Goal: Information Seeking & Learning: Check status

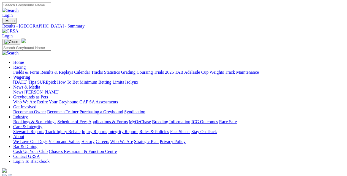
click at [61, 70] on link "Results & Replays" at bounding box center [56, 72] width 33 height 5
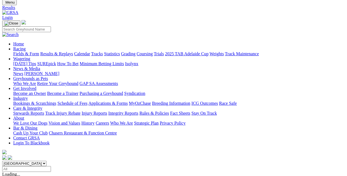
scroll to position [28, 0]
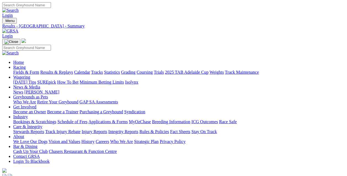
click at [17, 70] on link "Fields & Form" at bounding box center [26, 72] width 26 height 5
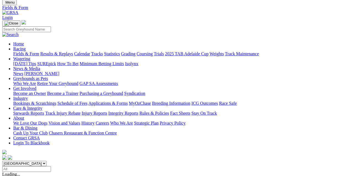
scroll to position [28, 0]
